Goal: Transaction & Acquisition: Purchase product/service

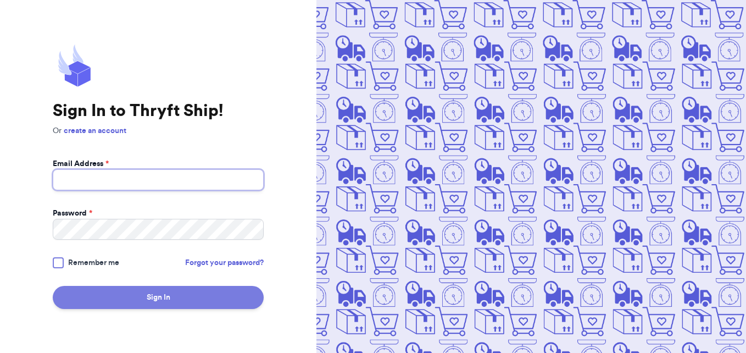
type input "[EMAIL_ADDRESS][DOMAIN_NAME]"
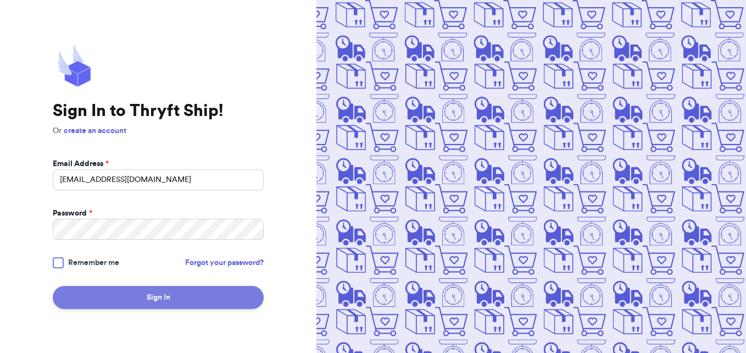
click at [153, 295] on button "Sign In" at bounding box center [158, 297] width 211 height 23
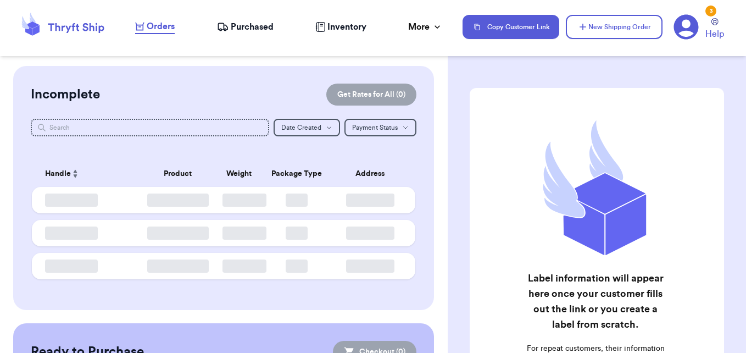
checkbox input "false"
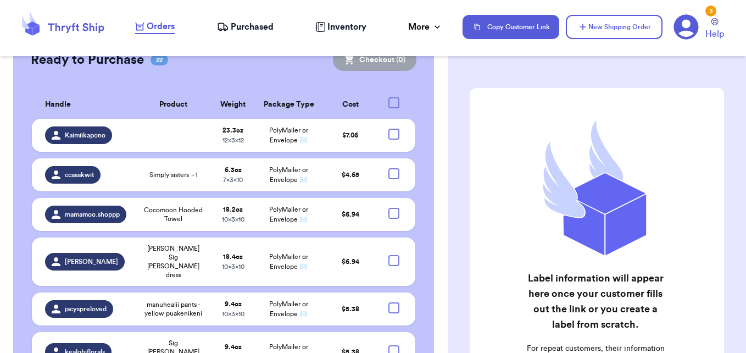
scroll to position [228, 0]
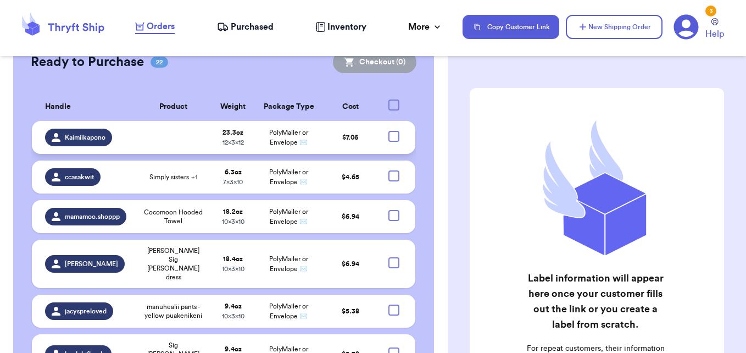
click at [387, 142] on td at bounding box center [396, 137] width 37 height 33
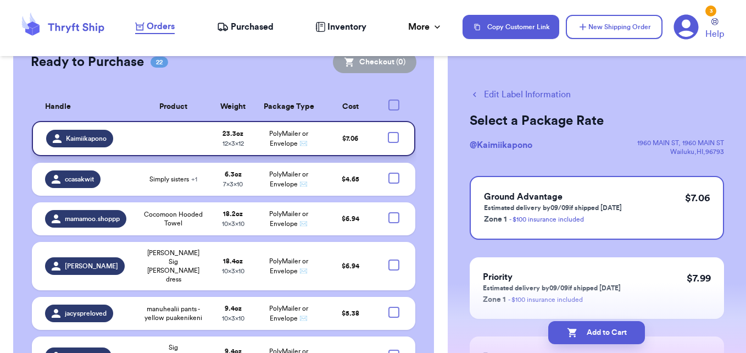
click at [388, 142] on div at bounding box center [393, 137] width 11 height 11
click at [393, 132] on input "checkbox" at bounding box center [393, 131] width 1 height 1
checkbox input "true"
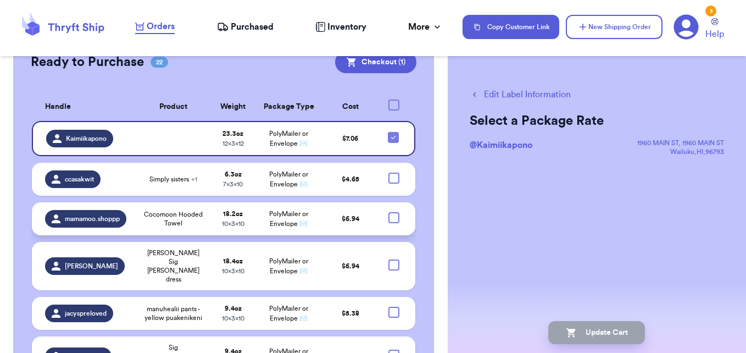
click at [388, 216] on div at bounding box center [393, 217] width 11 height 11
click at [393, 212] on input "checkbox" at bounding box center [393, 211] width 1 height 1
checkbox input "true"
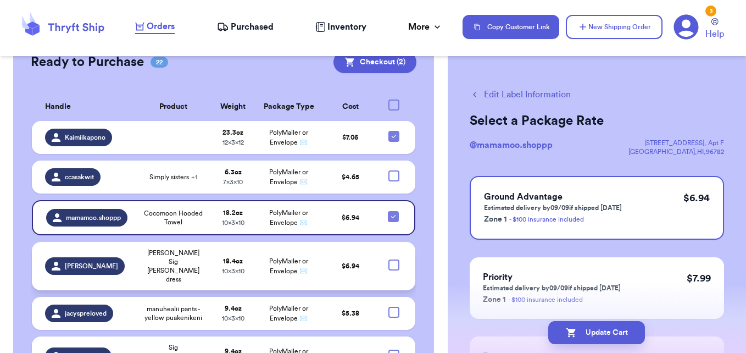
click at [388, 259] on div at bounding box center [393, 264] width 11 height 11
click at [393, 259] on input "checkbox" at bounding box center [393, 259] width 1 height 1
checkbox input "true"
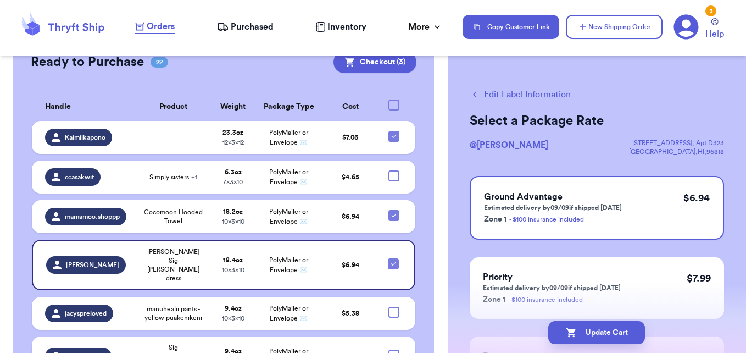
click at [388, 349] on div at bounding box center [393, 354] width 11 height 11
click at [393, 349] on input "checkbox" at bounding box center [393, 349] width 1 height 1
checkbox input "true"
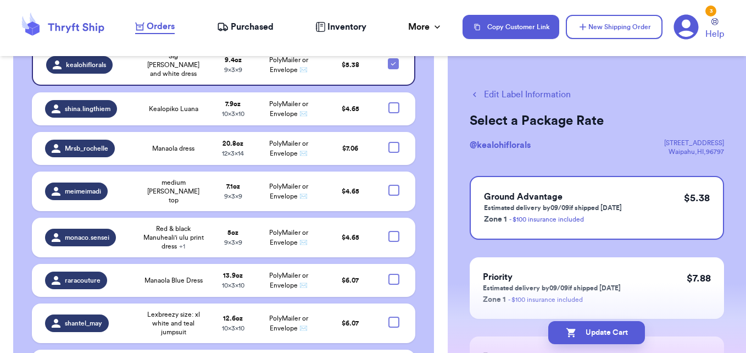
scroll to position [520, 0]
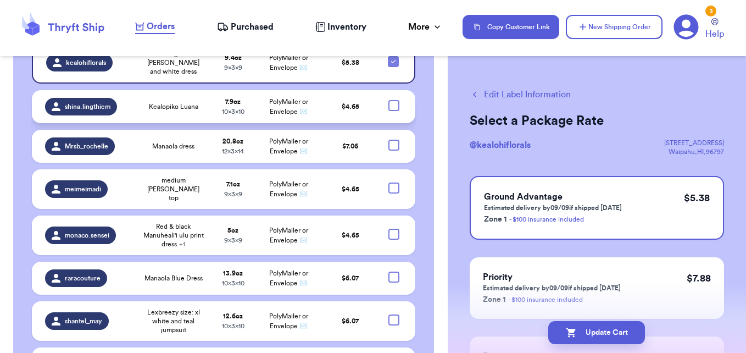
click at [388, 100] on div at bounding box center [393, 105] width 11 height 11
click at [393, 99] on input "checkbox" at bounding box center [393, 99] width 1 height 1
checkbox input "true"
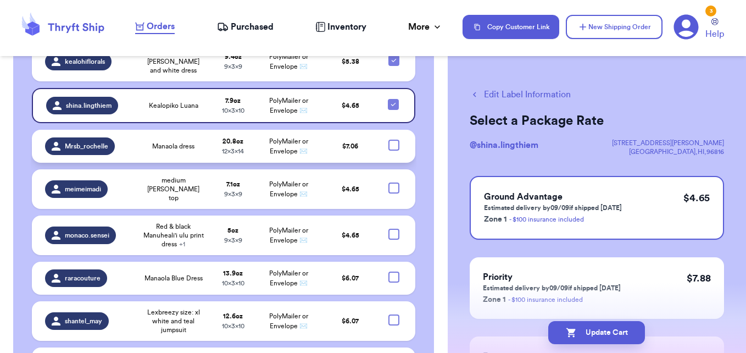
click at [388, 140] on div at bounding box center [393, 145] width 11 height 11
click at [393, 139] on input "checkbox" at bounding box center [393, 139] width 1 height 1
checkbox input "true"
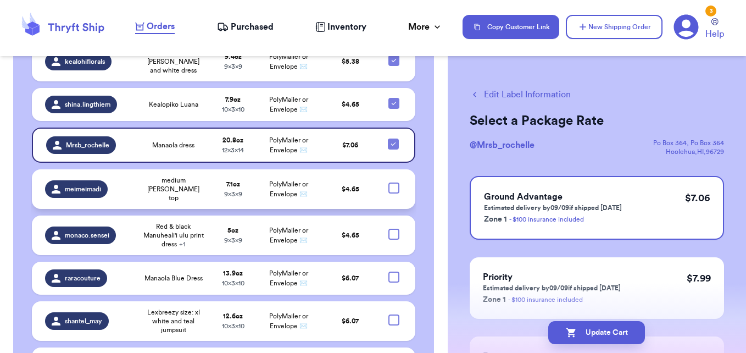
click at [388, 182] on div at bounding box center [393, 187] width 11 height 11
click at [393, 182] on input "checkbox" at bounding box center [393, 182] width 1 height 1
checkbox input "true"
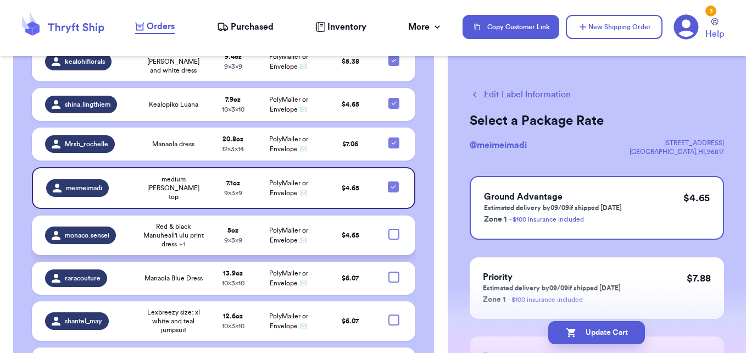
click at [388, 229] on div at bounding box center [393, 234] width 11 height 11
click at [393, 228] on input "checkbox" at bounding box center [393, 228] width 1 height 1
checkbox input "true"
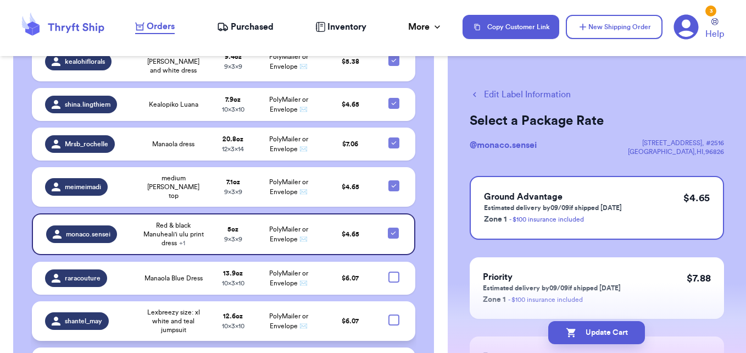
click at [385, 301] on td at bounding box center [396, 321] width 37 height 40
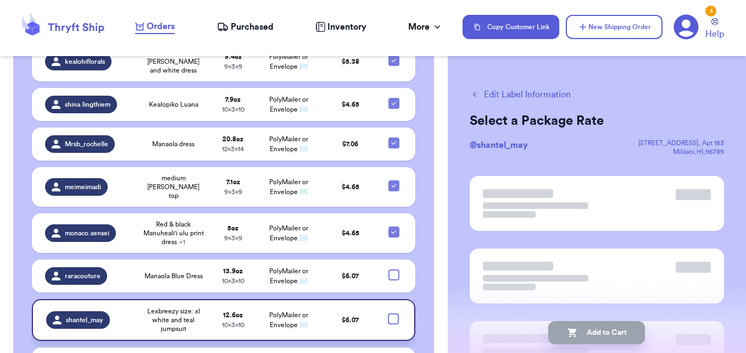
click at [388, 313] on div at bounding box center [393, 318] width 11 height 11
click at [393, 313] on input "checkbox" at bounding box center [393, 313] width 1 height 1
checkbox input "true"
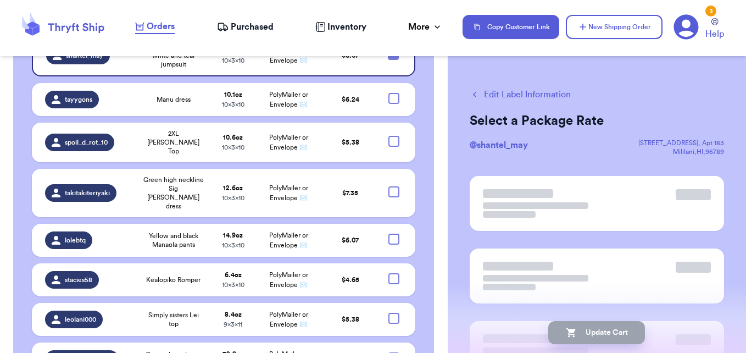
scroll to position [783, 0]
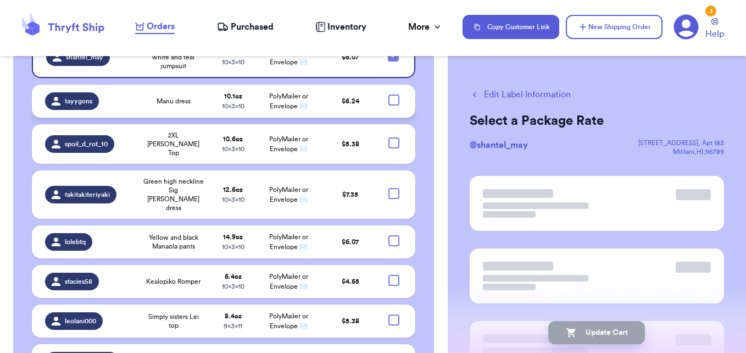
click at [388, 94] on div at bounding box center [393, 99] width 11 height 11
click at [393, 94] on input "checkbox" at bounding box center [393, 94] width 1 height 1
checkbox input "true"
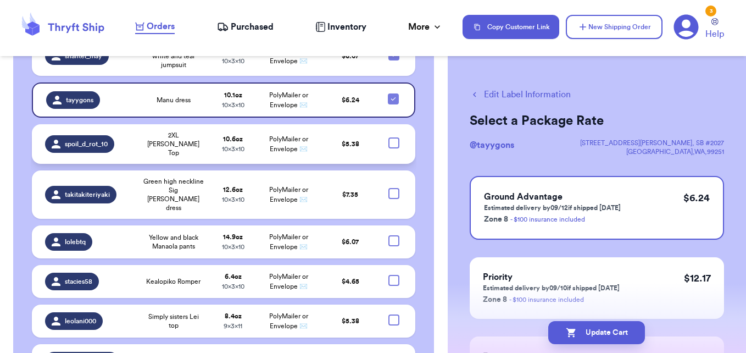
click at [388, 137] on div at bounding box center [393, 142] width 11 height 11
click at [393, 137] on input "checkbox" at bounding box center [393, 137] width 1 height 1
checkbox input "true"
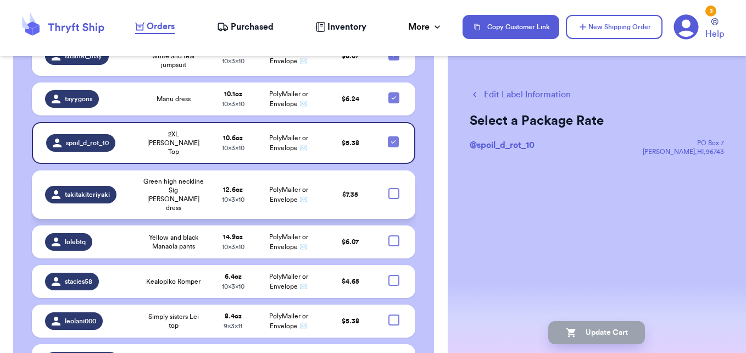
click at [388, 188] on div at bounding box center [393, 193] width 11 height 11
click at [393, 187] on input "checkbox" at bounding box center [393, 187] width 1 height 1
checkbox input "true"
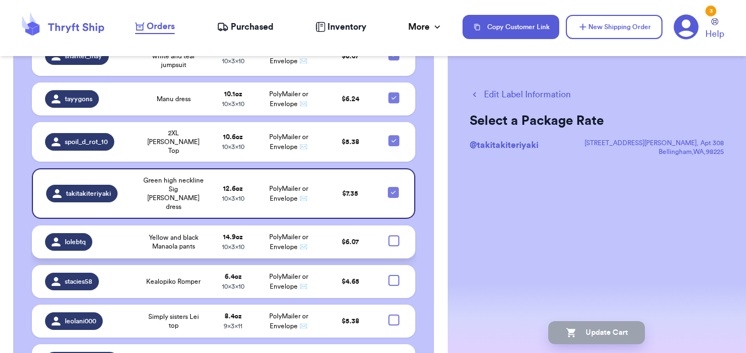
click at [389, 235] on div at bounding box center [393, 240] width 11 height 11
click at [393, 235] on input "checkbox" at bounding box center [393, 235] width 1 height 1
checkbox input "true"
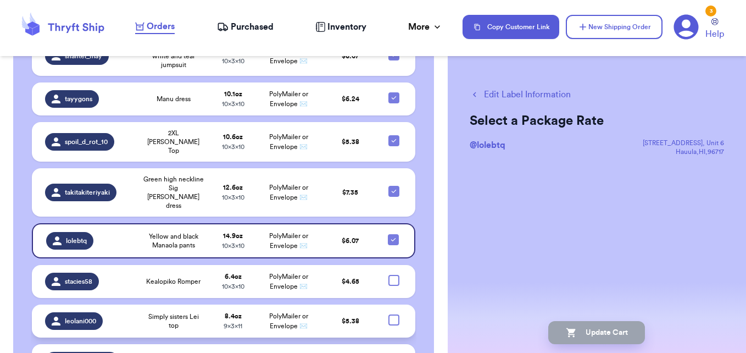
click at [388, 314] on div at bounding box center [393, 319] width 11 height 11
click at [393, 314] on input "checkbox" at bounding box center [393, 314] width 1 height 1
checkbox input "true"
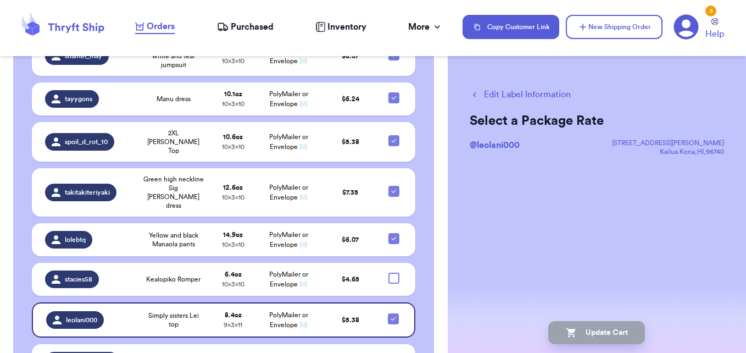
click at [388, 352] on div at bounding box center [393, 359] width 11 height 11
click at [393, 352] on input "checkbox" at bounding box center [393, 353] width 1 height 1
checkbox input "true"
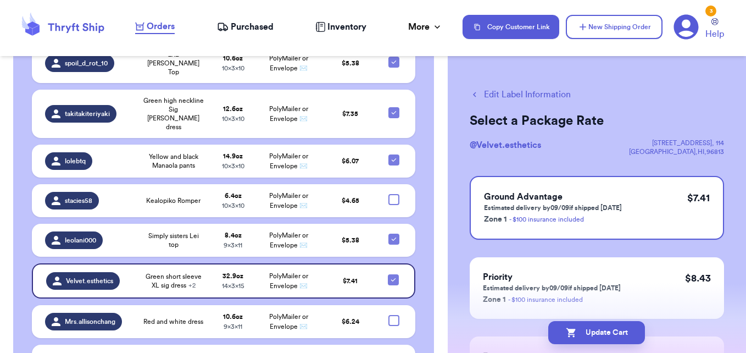
scroll to position [919, 0]
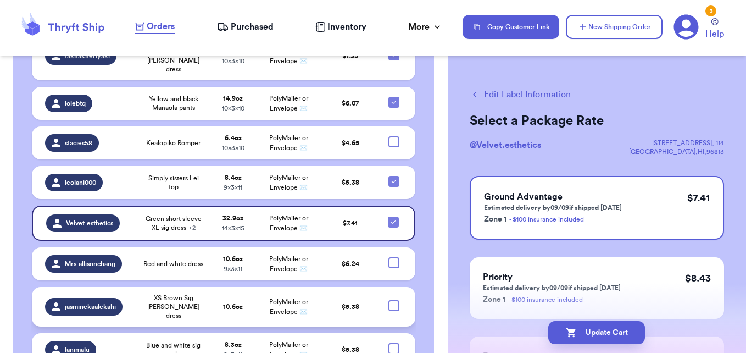
click at [391, 300] on div at bounding box center [393, 305] width 11 height 11
click at [393, 299] on input "checkbox" at bounding box center [393, 299] width 1 height 1
checkbox input "true"
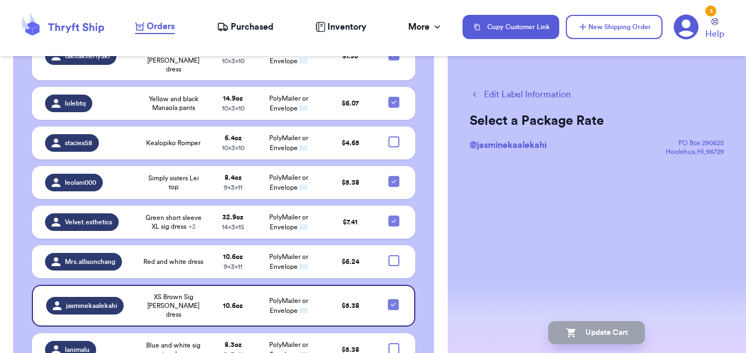
click at [388, 343] on div at bounding box center [393, 348] width 11 height 11
click at [393, 342] on input "checkbox" at bounding box center [393, 342] width 1 height 1
checkbox input "true"
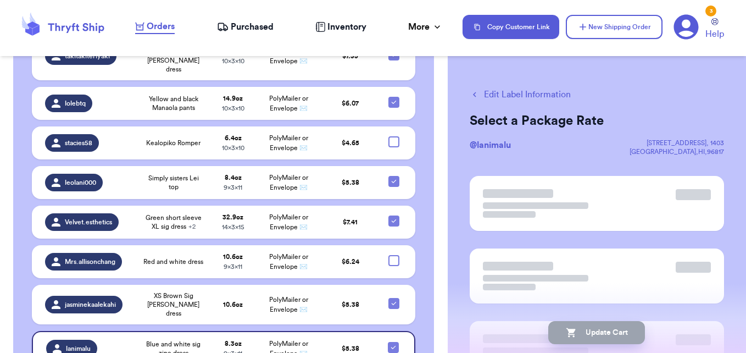
click at [103, 331] on td "lanimalu" at bounding box center [84, 348] width 104 height 35
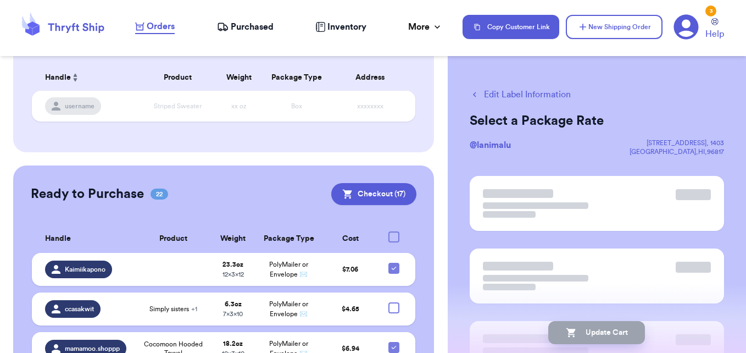
scroll to position [94, 0]
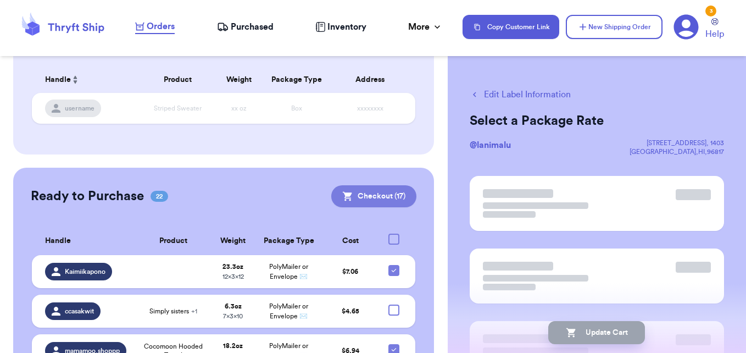
click at [371, 201] on button "Checkout ( 17 )" at bounding box center [373, 196] width 85 height 22
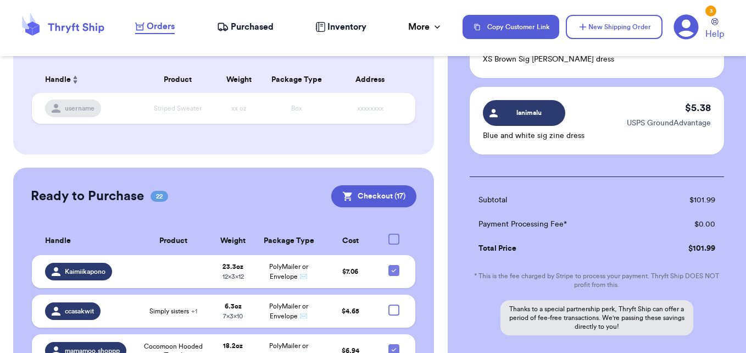
scroll to position [1299, 0]
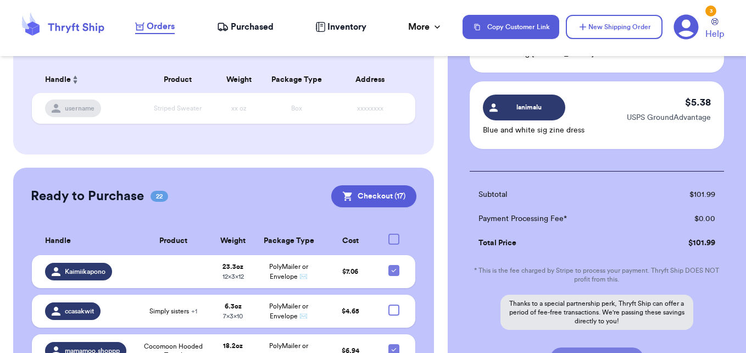
click at [629, 347] on button "Purchase for $101.99" at bounding box center [597, 358] width 94 height 23
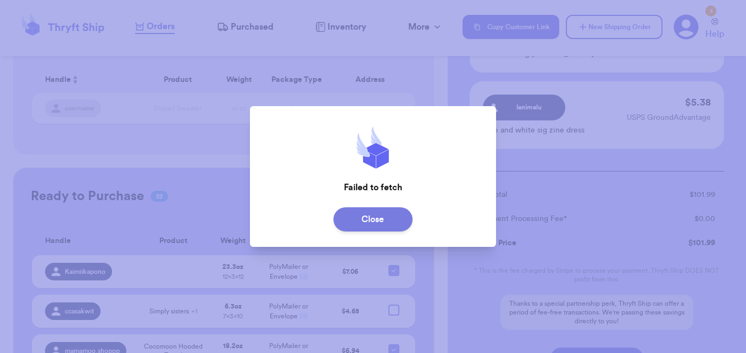
click at [391, 218] on button "Close" at bounding box center [372, 219] width 79 height 24
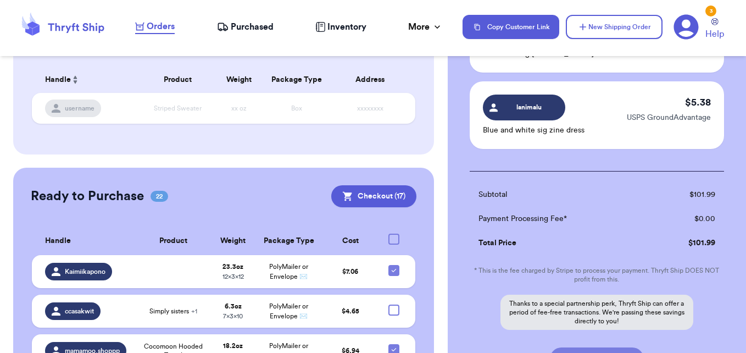
click at [559, 347] on button "Purchase for $101.99" at bounding box center [597, 358] width 94 height 23
click at [559, 330] on div "Subtotal $ 101.99 Payment Processing Fee* $ 0.00 Total Price $ 101.99 * This is…" at bounding box center [597, 270] width 254 height 199
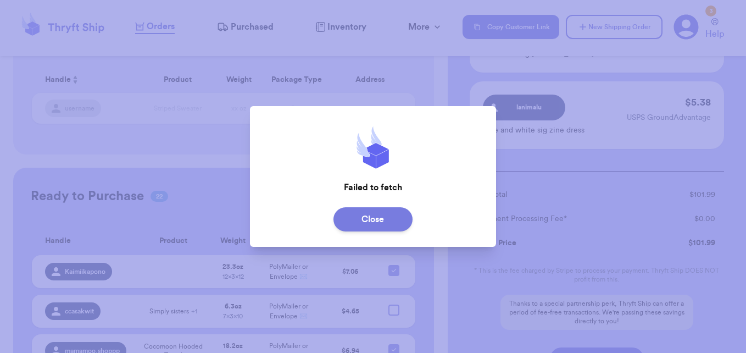
click at [377, 220] on button "Close" at bounding box center [372, 219] width 79 height 24
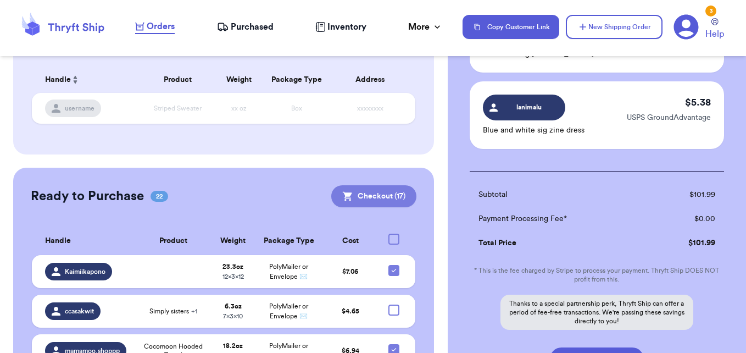
click at [380, 200] on button "Checkout ( 17 )" at bounding box center [373, 196] width 85 height 22
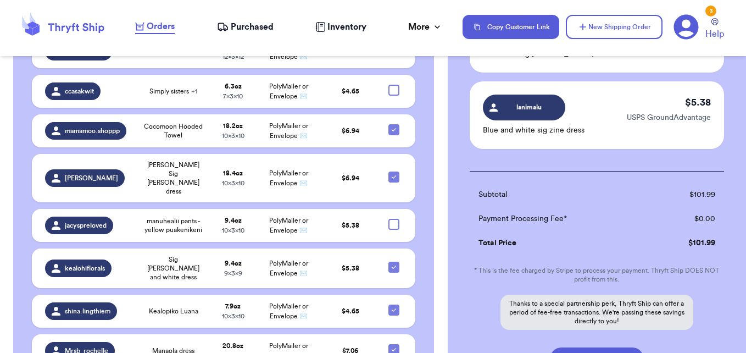
scroll to position [315, 0]
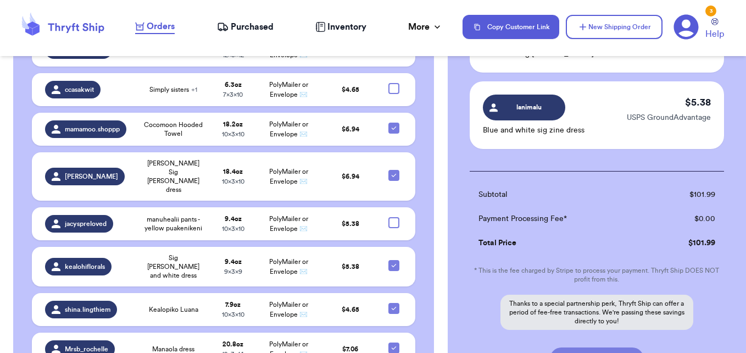
click at [564, 347] on button "Purchase for $101.99" at bounding box center [597, 358] width 94 height 23
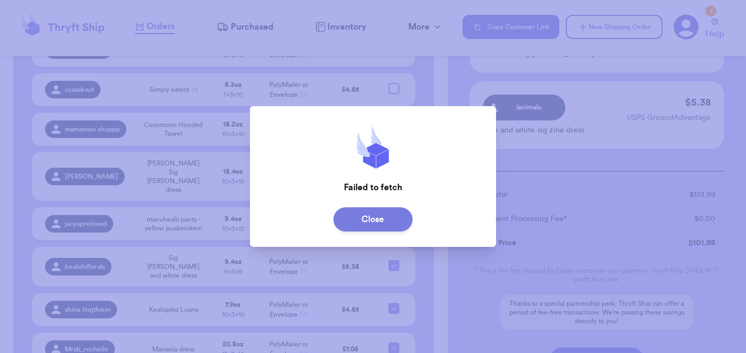
click at [401, 212] on button "Close" at bounding box center [372, 219] width 79 height 24
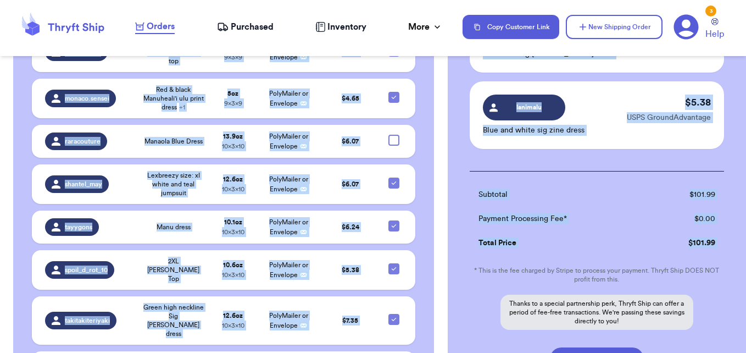
scroll to position [659, 0]
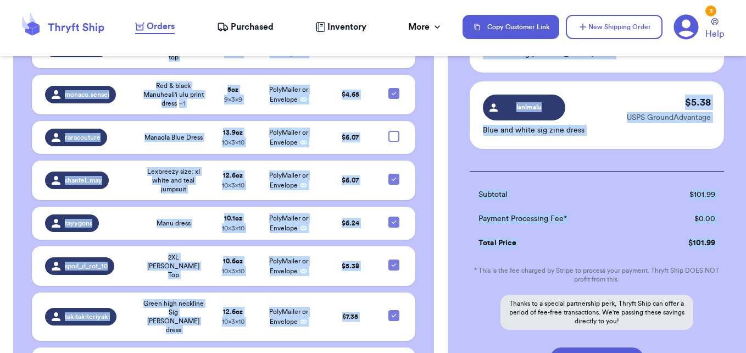
drag, startPoint x: 447, startPoint y: 246, endPoint x: 445, endPoint y: 266, distance: 19.9
click at [445, 266] on div "Customer Link New Order Incomplete Get Rates for All ( 0 ) Get Rates for All ( …" at bounding box center [373, 176] width 746 height 353
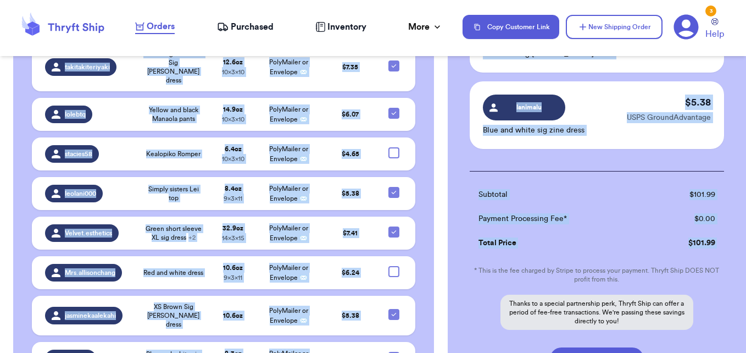
scroll to position [917, 0]
